Goal: Information Seeking & Learning: Learn about a topic

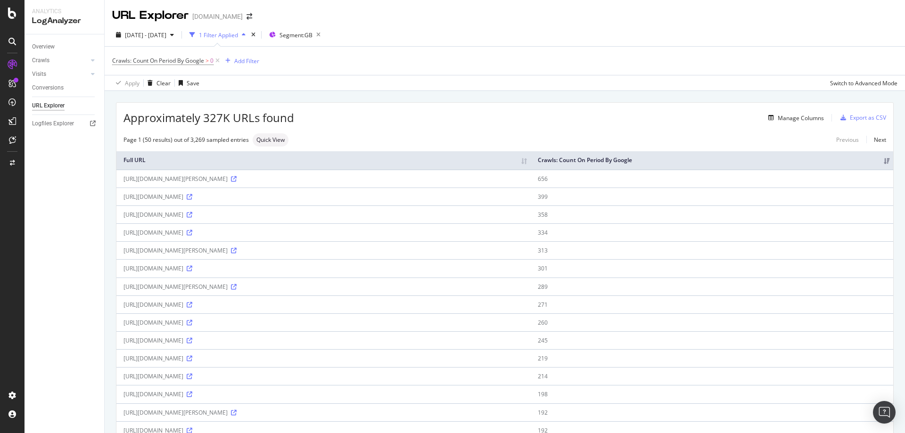
drag, startPoint x: 490, startPoint y: 313, endPoint x: 697, endPoint y: 305, distance: 207.7
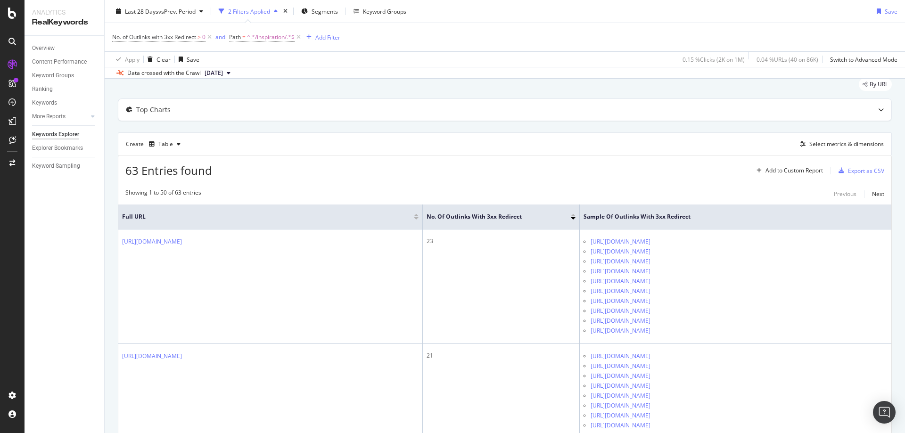
scroll to position [47, 0]
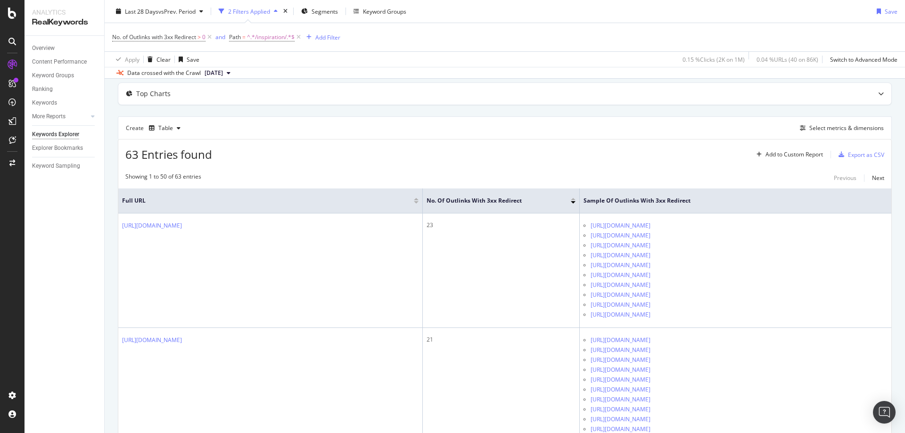
click at [487, 157] on div "63 Entries found Add to Custom Report Export as CSV" at bounding box center [504, 151] width 773 height 23
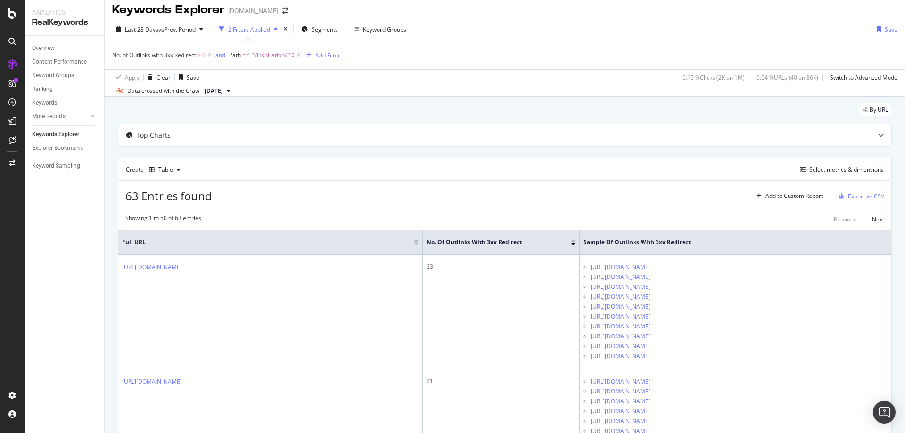
scroll to position [0, 0]
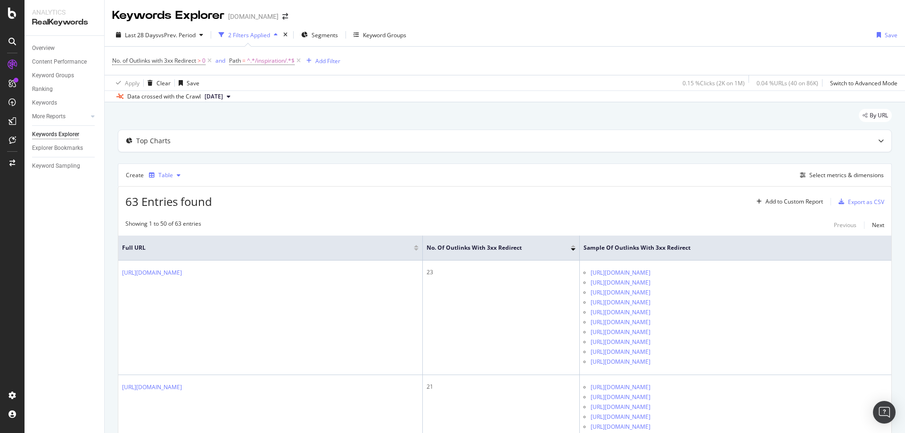
click at [159, 175] on div "Table" at bounding box center [165, 176] width 15 height 6
click at [810, 176] on div "Select metrics & dimensions" at bounding box center [847, 175] width 75 height 8
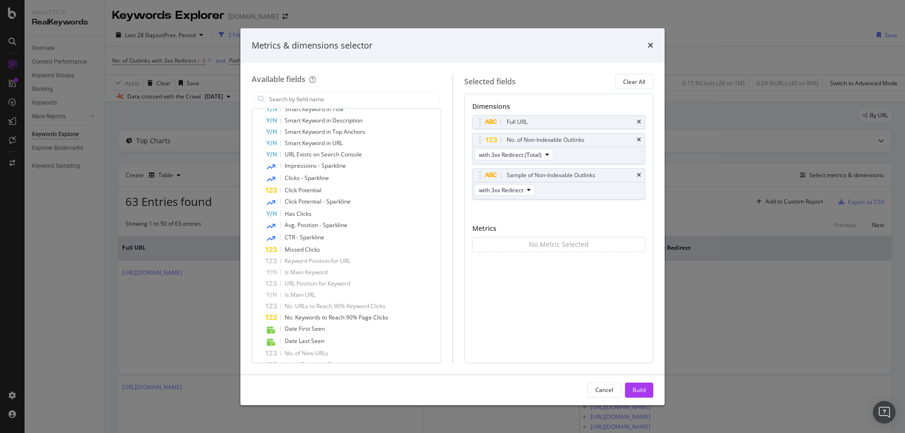
scroll to position [539, 0]
click at [606, 391] on div "Cancel" at bounding box center [605, 390] width 18 height 8
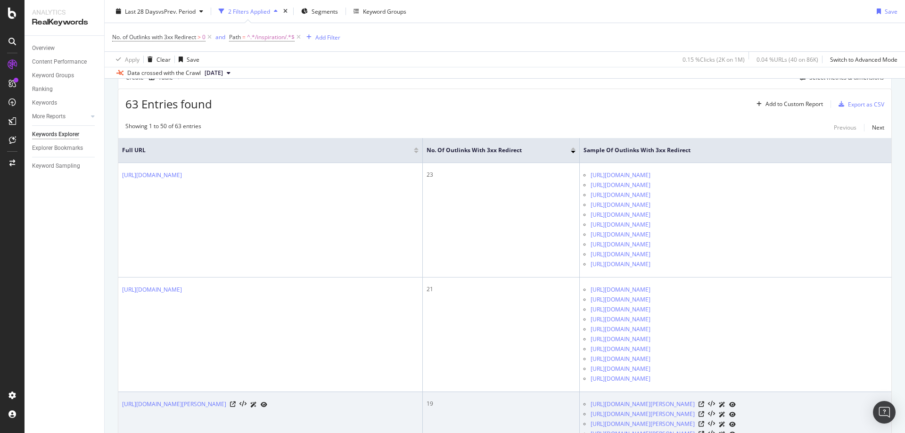
scroll to position [0, 0]
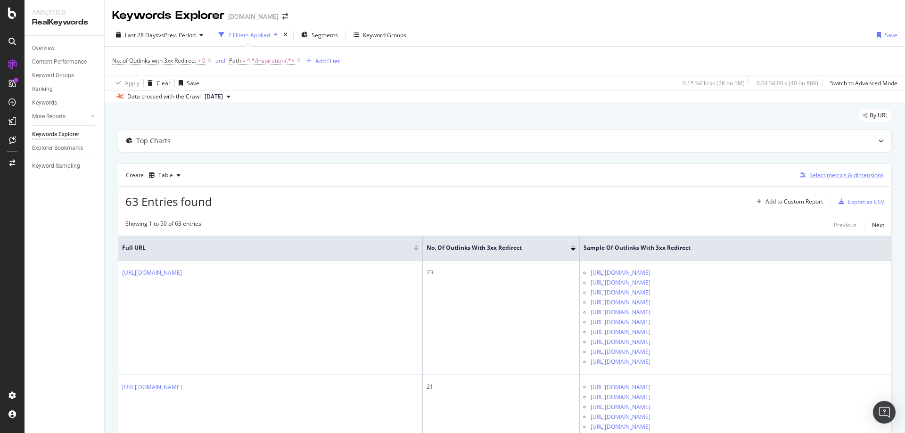
click at [829, 174] on div "Select metrics & dimensions" at bounding box center [847, 175] width 75 height 8
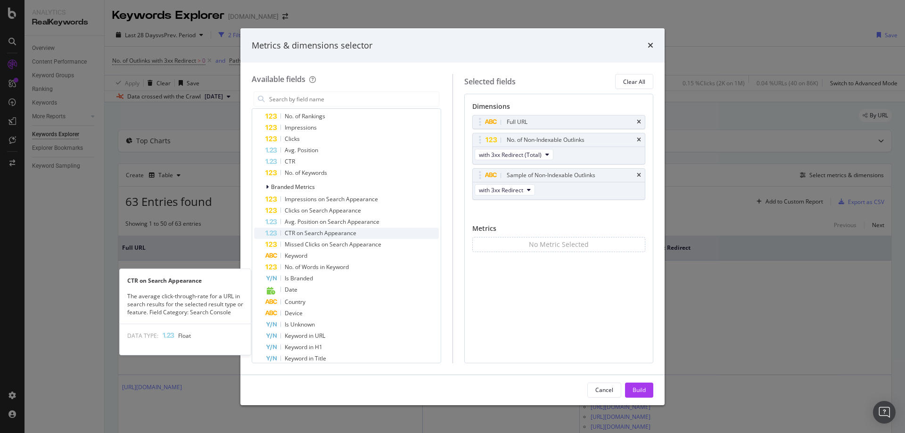
scroll to position [47, 0]
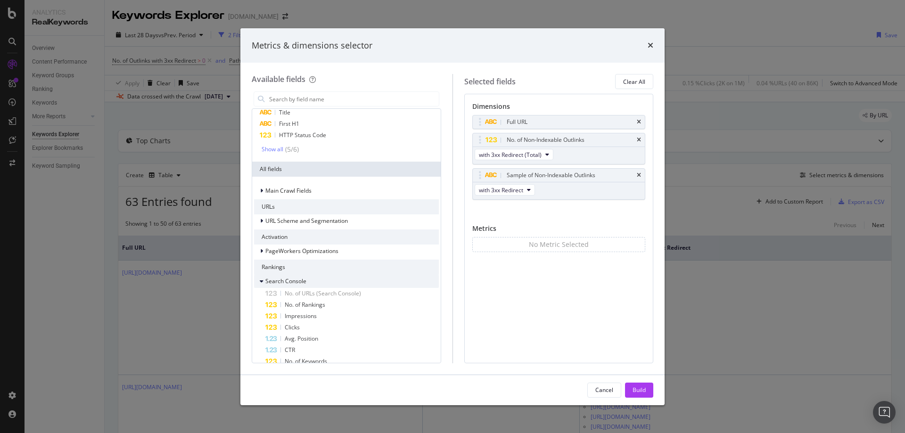
click at [262, 283] on icon "modal" at bounding box center [262, 282] width 4 height 6
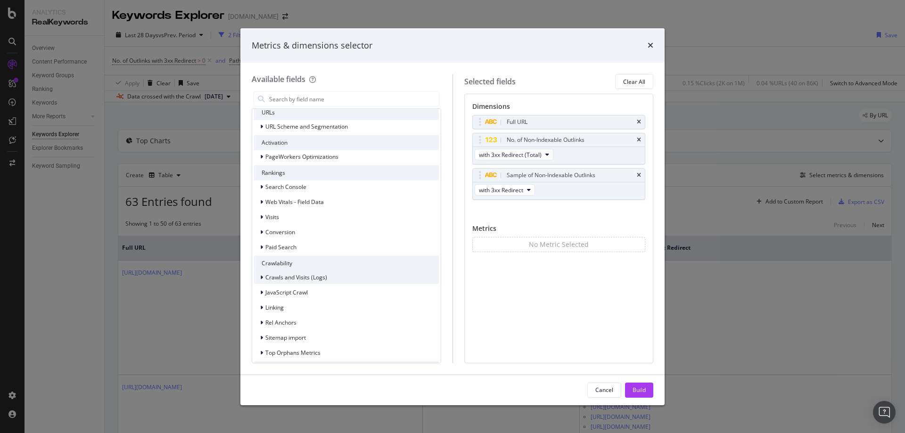
scroll to position [189, 0]
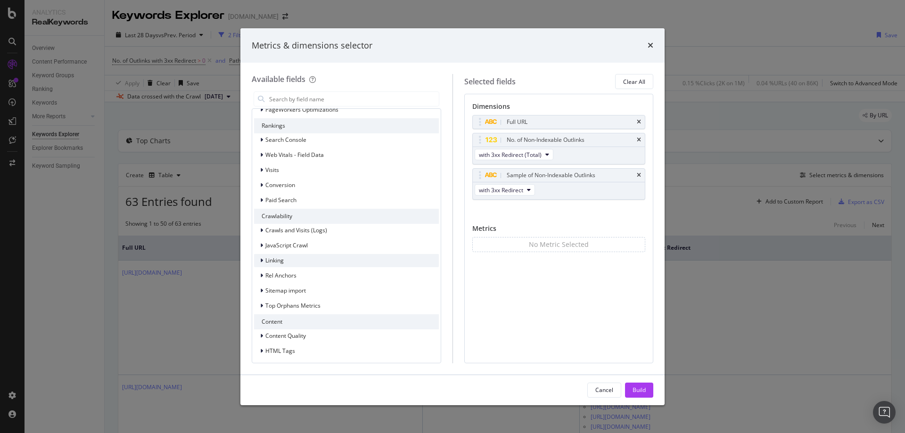
click at [261, 261] on icon "modal" at bounding box center [261, 261] width 3 height 6
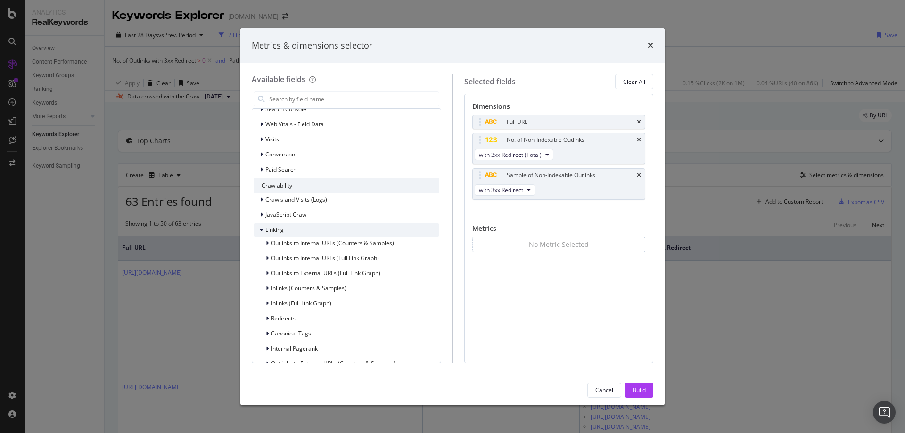
scroll to position [236, 0]
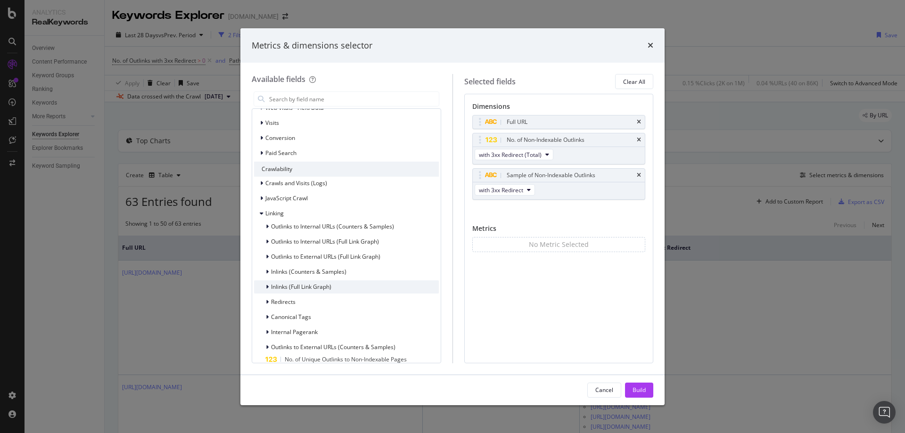
click at [267, 287] on icon "modal" at bounding box center [267, 287] width 3 height 6
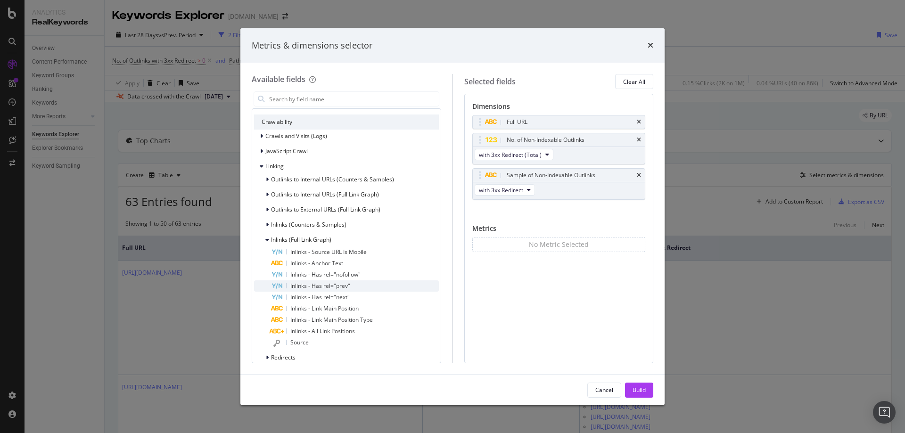
scroll to position [330, 0]
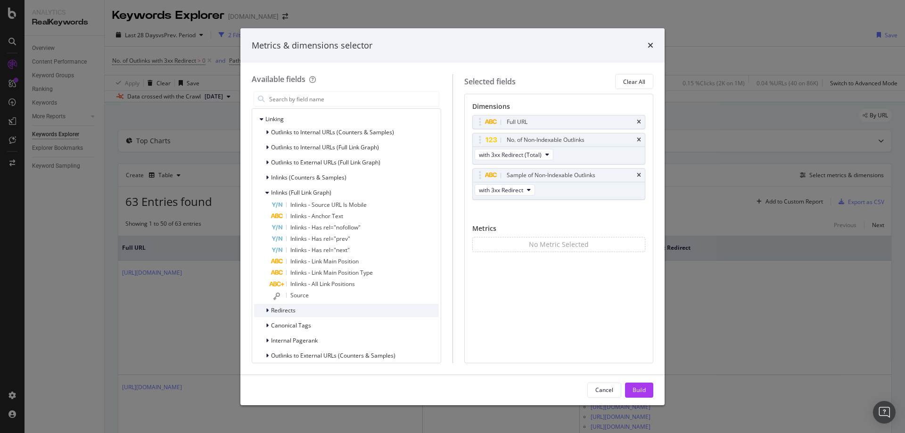
click at [266, 313] on div "modal" at bounding box center [269, 310] width 6 height 9
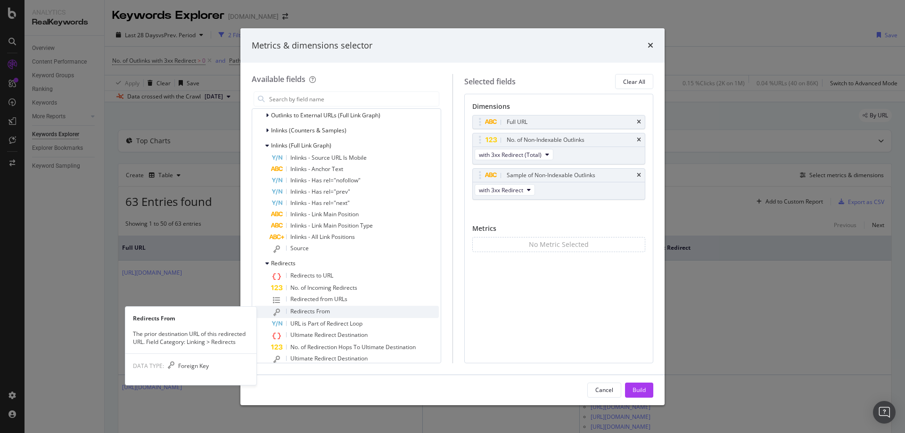
scroll to position [424, 0]
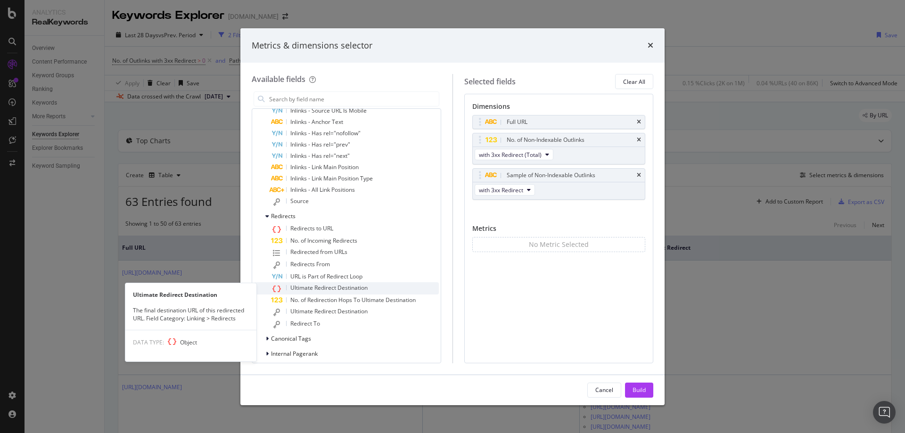
click at [340, 290] on span "Ultimate Redirect Destination" at bounding box center [328, 288] width 77 height 8
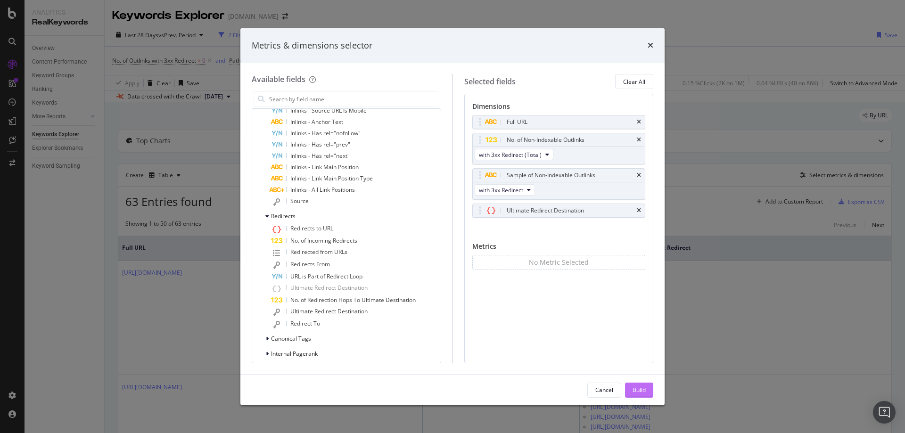
click at [641, 391] on div "Build" at bounding box center [639, 390] width 13 height 8
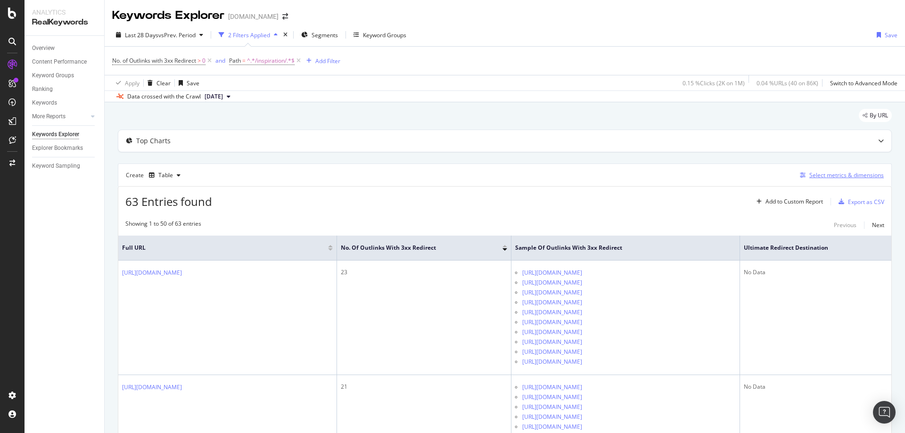
click at [850, 179] on div "Select metrics & dimensions" at bounding box center [847, 175] width 75 height 8
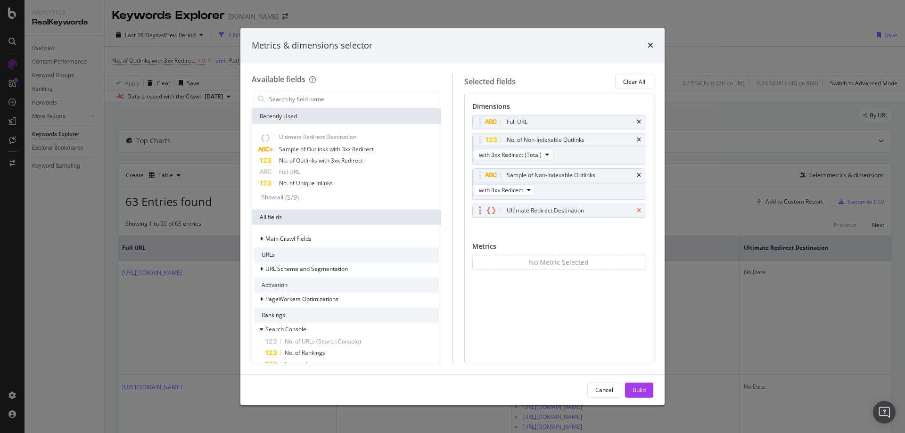
click at [639, 210] on icon "times" at bounding box center [639, 211] width 4 height 6
click at [279, 199] on div "Show all" at bounding box center [273, 197] width 22 height 7
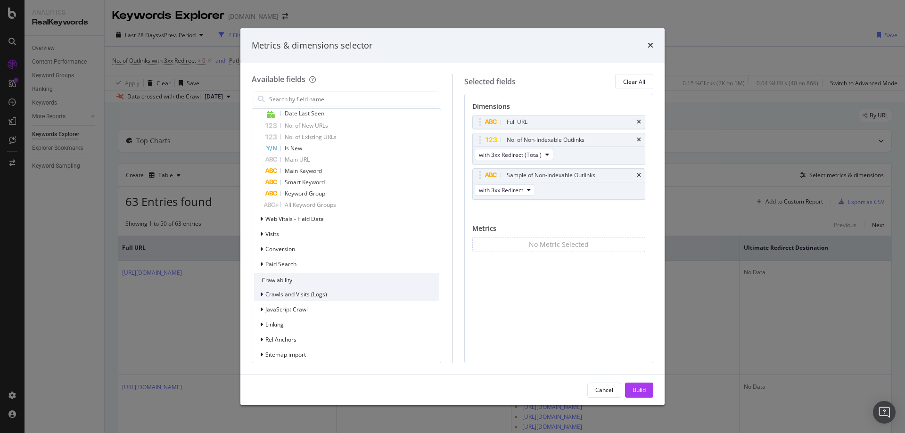
scroll to position [896, 0]
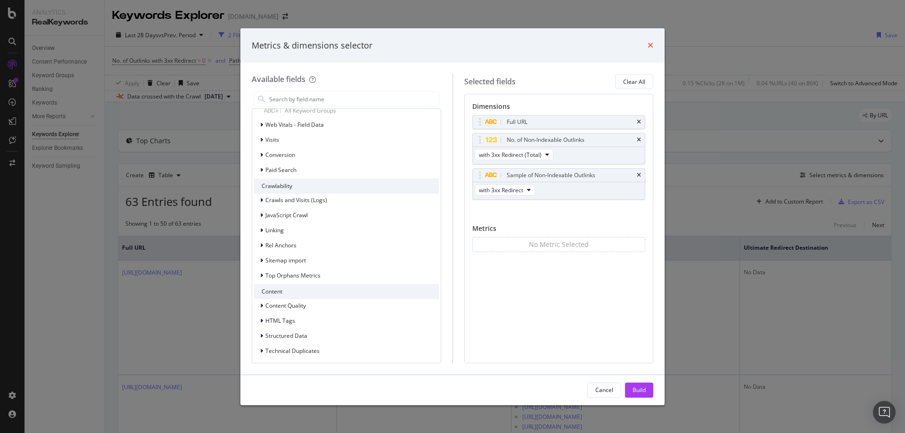
click at [650, 46] on icon "times" at bounding box center [651, 45] width 6 height 8
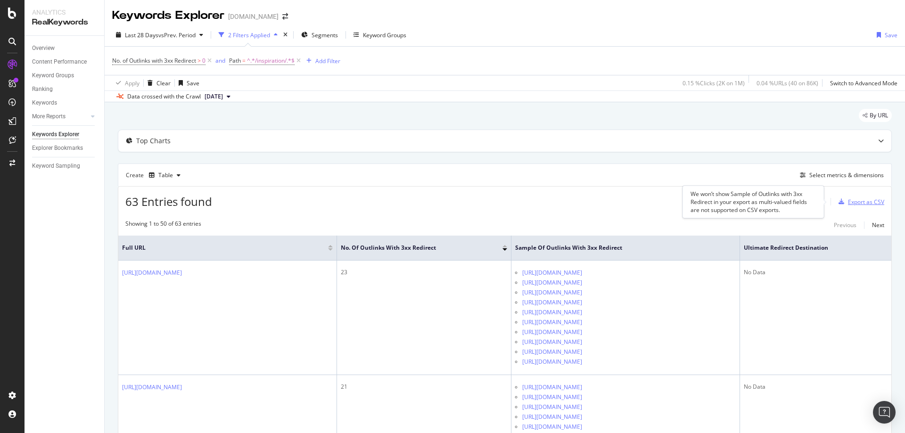
click at [858, 203] on div "Export as CSV" at bounding box center [866, 202] width 36 height 8
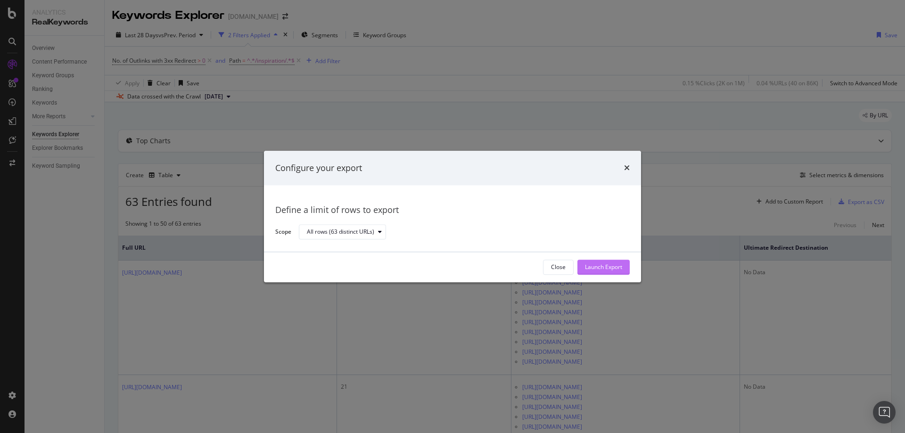
click at [613, 266] on div "Launch Export" at bounding box center [603, 268] width 37 height 8
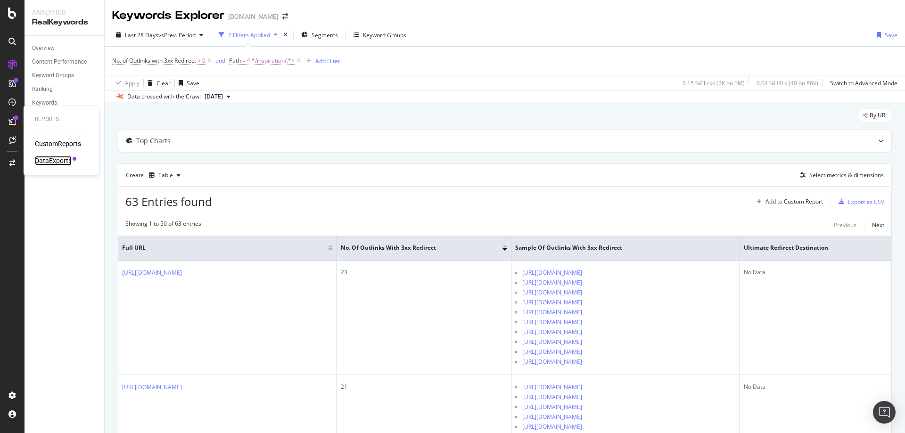
click at [51, 161] on div "DataExports" at bounding box center [53, 160] width 37 height 9
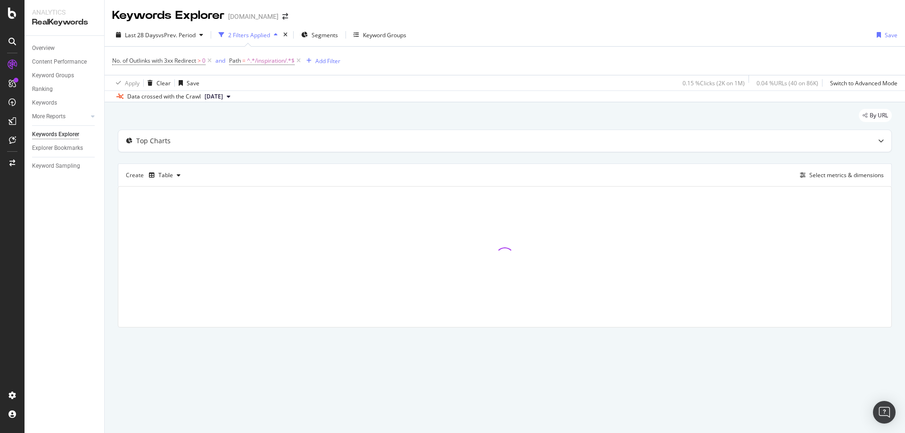
click at [138, 113] on div "By URL" at bounding box center [505, 119] width 774 height 21
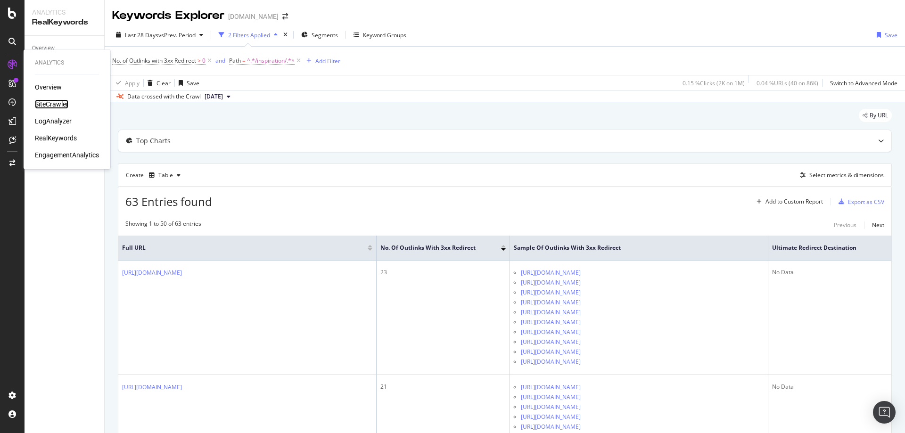
click at [50, 107] on div "SiteCrawler" at bounding box center [51, 104] width 33 height 9
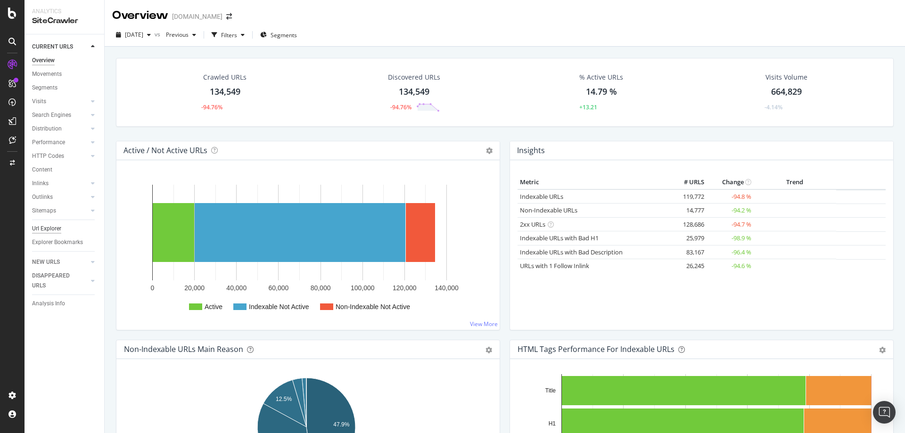
click at [53, 228] on div "Url Explorer" at bounding box center [46, 229] width 29 height 10
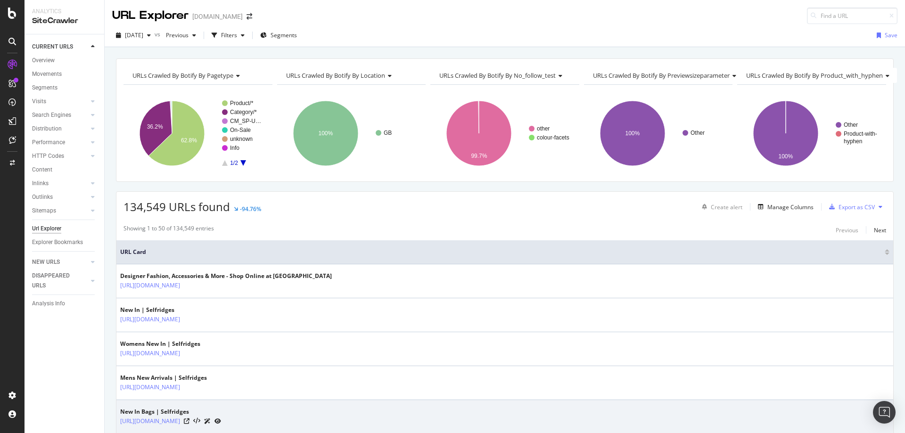
drag, startPoint x: 245, startPoint y: 382, endPoint x: 200, endPoint y: 407, distance: 50.8
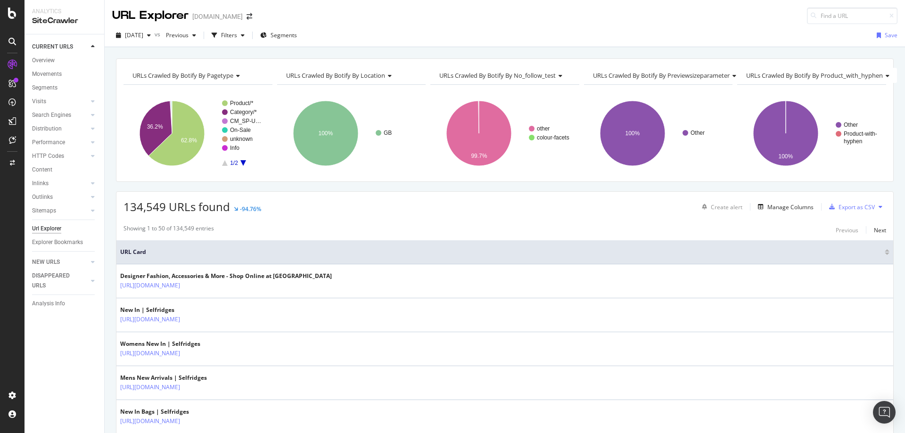
drag, startPoint x: 200, startPoint y: 407, endPoint x: 113, endPoint y: 191, distance: 232.5
click at [237, 35] on div "Filters" at bounding box center [229, 35] width 16 height 8
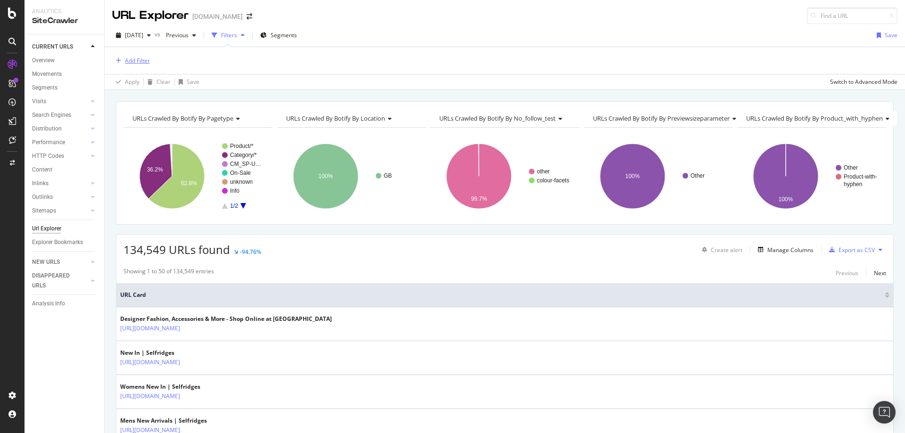
click at [126, 63] on div "Add Filter" at bounding box center [137, 61] width 25 height 8
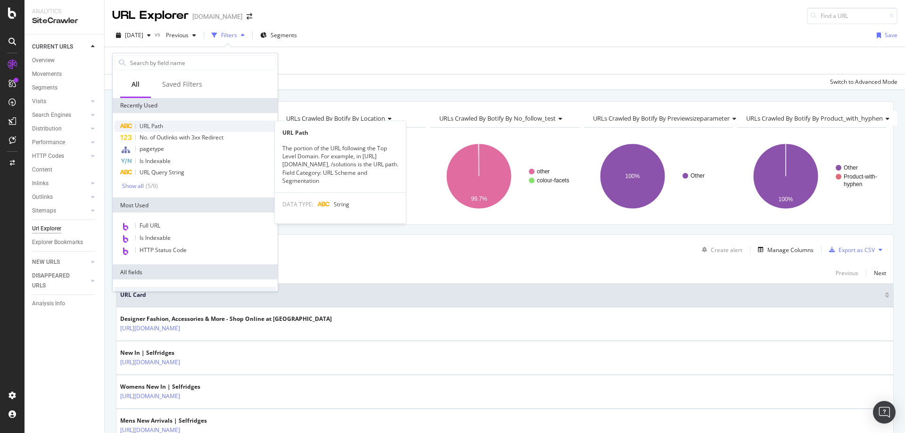
click at [149, 131] on div "URL Path" at bounding box center [195, 126] width 161 height 11
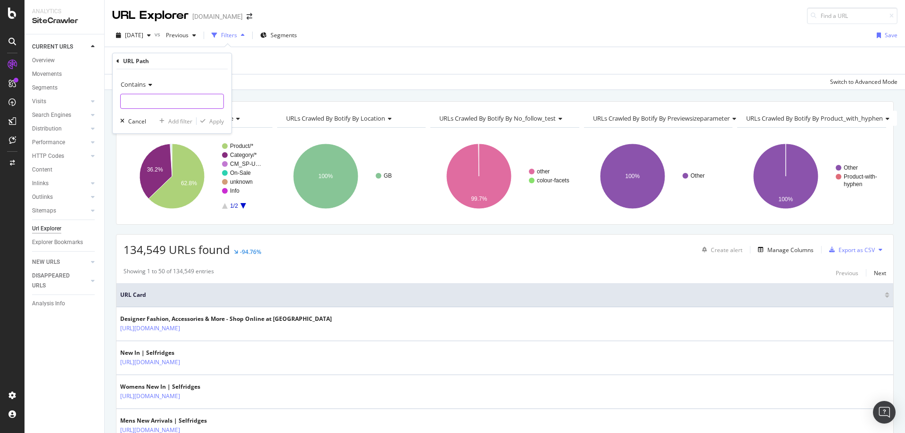
click at [176, 102] on input "text" at bounding box center [172, 101] width 103 height 15
type input "/inspiration/"
click at [216, 119] on div "Apply" at bounding box center [216, 121] width 15 height 8
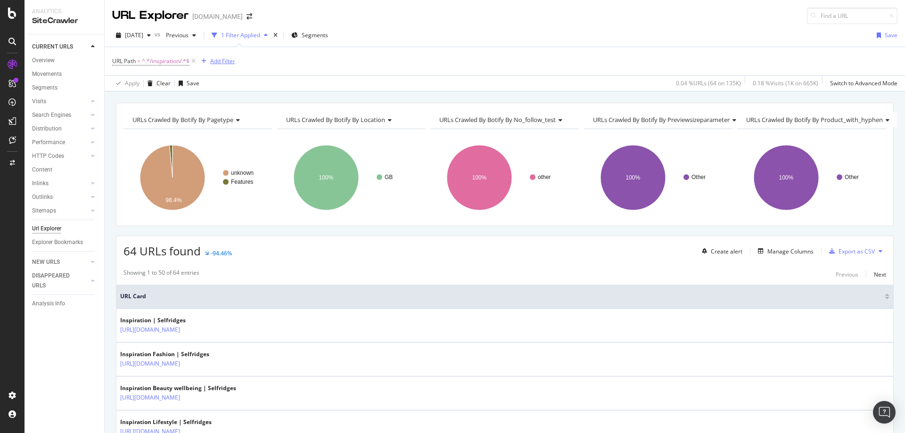
click at [220, 60] on div "Add Filter" at bounding box center [222, 61] width 25 height 8
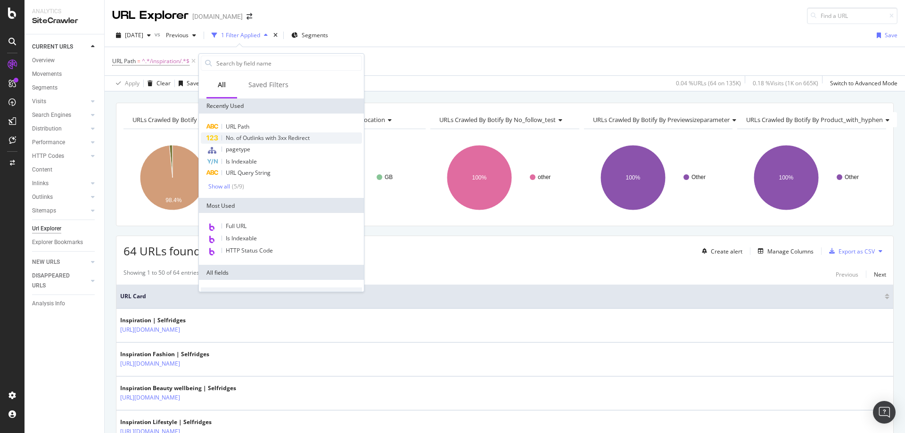
click at [285, 139] on span "No. of Outlinks with 3xx Redirect" at bounding box center [268, 138] width 84 height 8
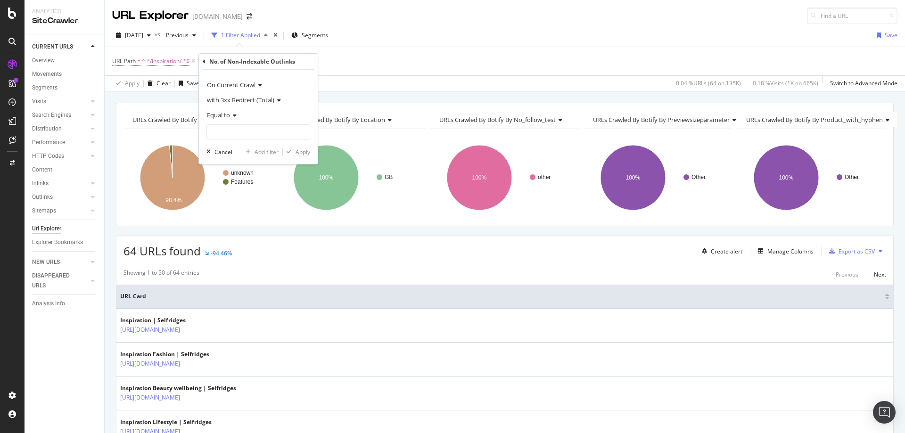
click at [229, 116] on span "Equal to" at bounding box center [218, 115] width 23 height 8
click at [231, 184] on span "Greater than" at bounding box center [228, 184] width 34 height 8
click at [240, 128] on input "number" at bounding box center [259, 131] width 104 height 15
type input "0"
click at [295, 152] on div "button" at bounding box center [289, 152] width 13 height 6
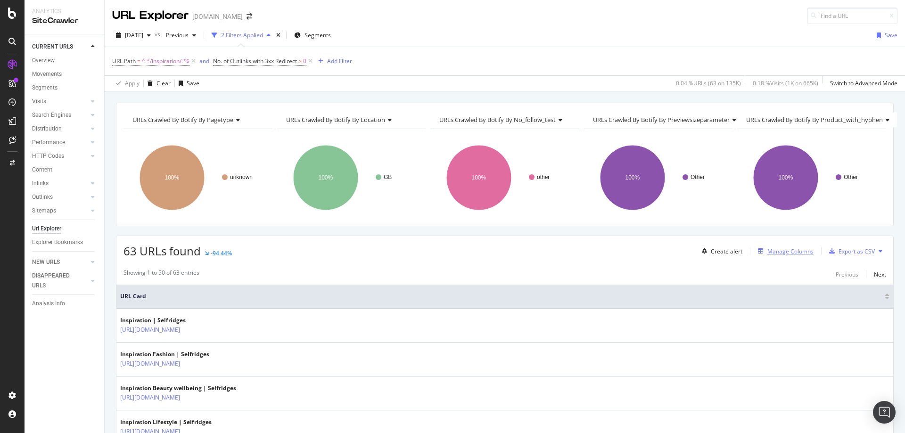
click at [783, 248] on div "Manage Columns" at bounding box center [791, 252] width 46 height 8
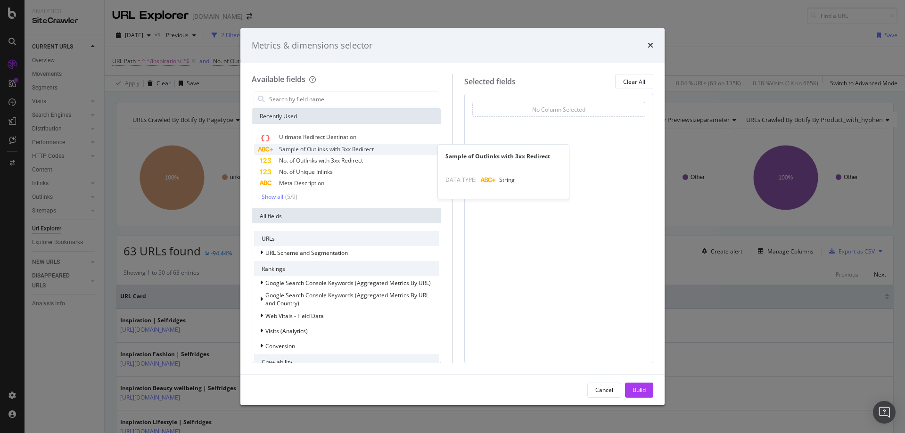
click at [315, 149] on span "Sample of Outlinks with 3xx Redirect" at bounding box center [326, 149] width 95 height 8
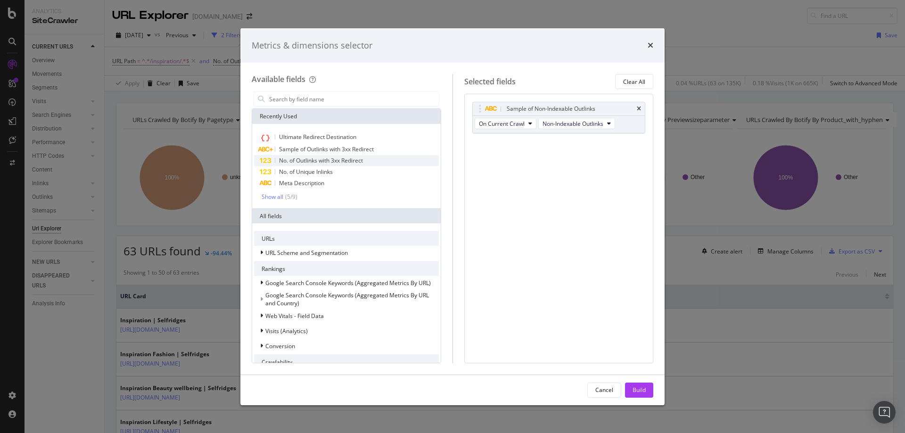
click at [317, 161] on span "No. of Outlinks with 3xx Redirect" at bounding box center [321, 161] width 84 height 8
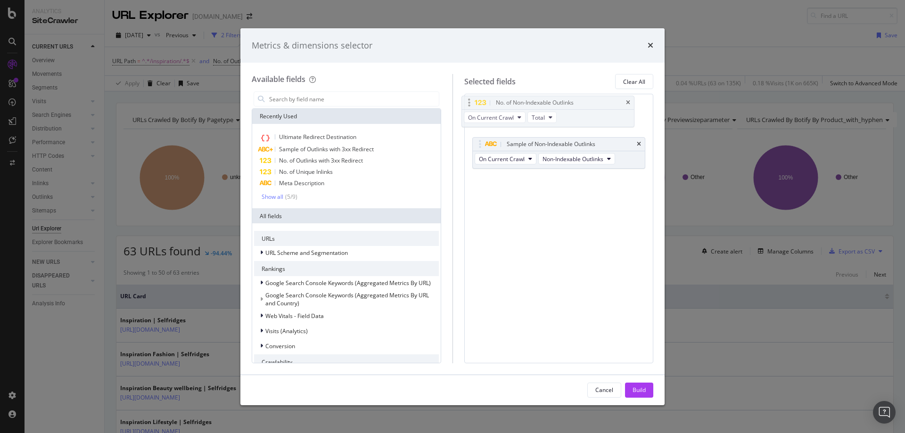
drag, startPoint x: 578, startPoint y: 146, endPoint x: 567, endPoint y: 104, distance: 42.9
click at [567, 104] on body "Analytics SiteCrawler CURRENT URLS Overview Movements Segments Visits Analysis …" at bounding box center [452, 216] width 905 height 433
click at [639, 392] on div "Build" at bounding box center [639, 390] width 13 height 8
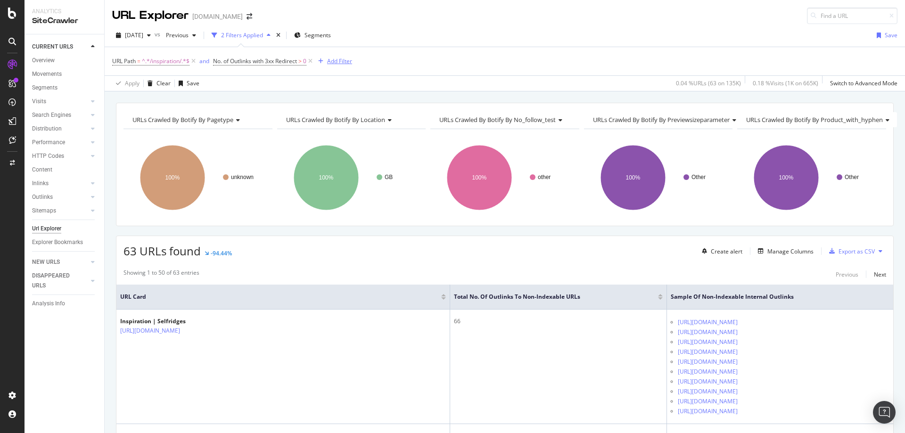
click at [332, 64] on div "Add Filter" at bounding box center [339, 61] width 25 height 8
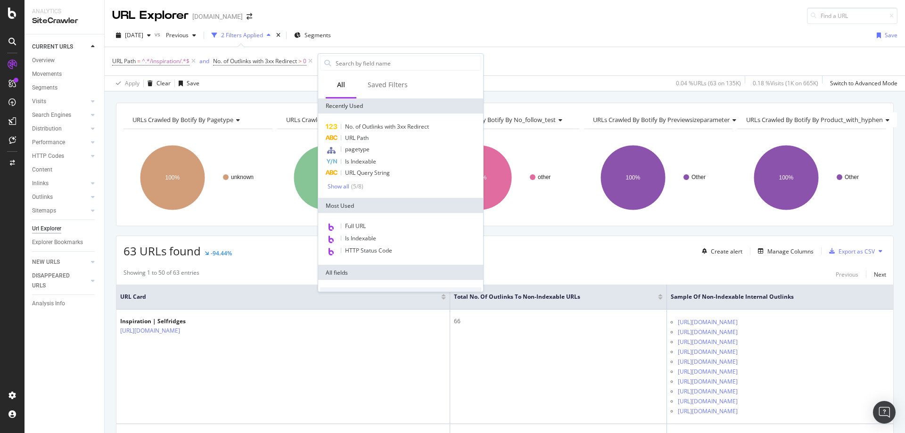
click at [515, 63] on div "URL Path = ^.*/inspiration/.*$ and No. of Outlinks with 3xx Redirect > 0 Add Fi…" at bounding box center [505, 61] width 786 height 28
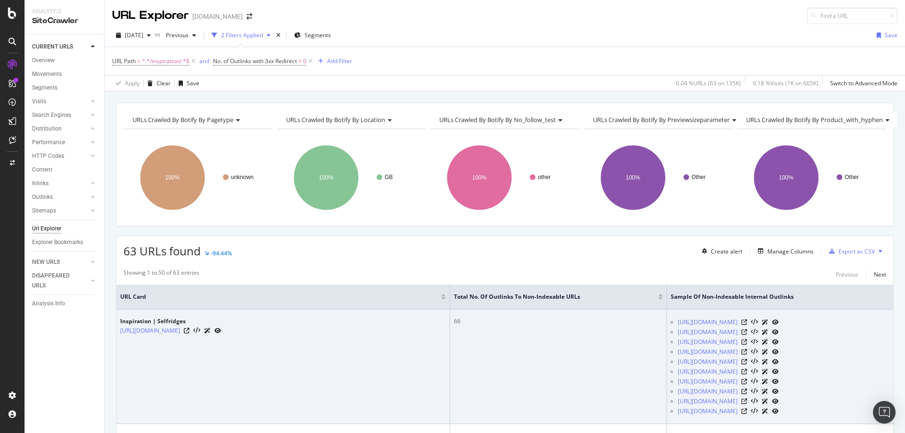
scroll to position [47, 0]
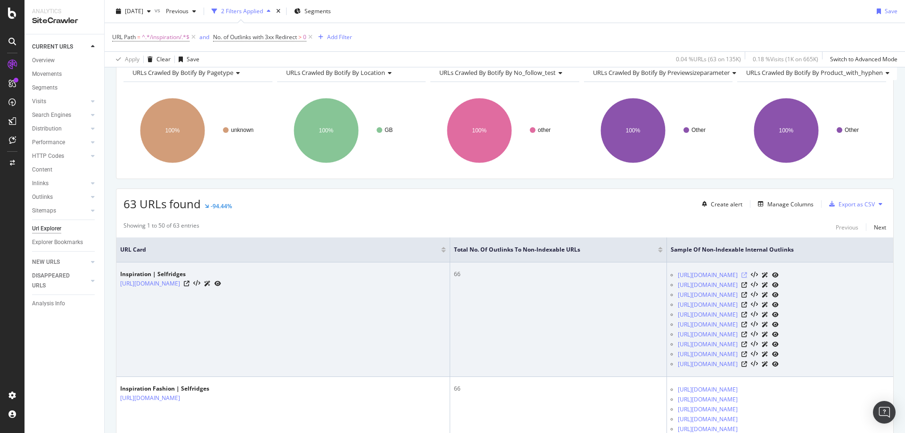
click at [747, 274] on icon at bounding box center [745, 276] width 6 height 6
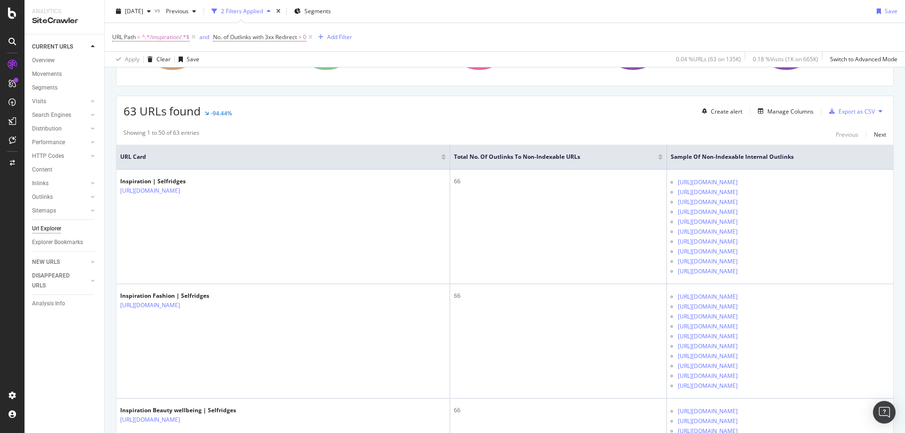
scroll to position [0, 0]
